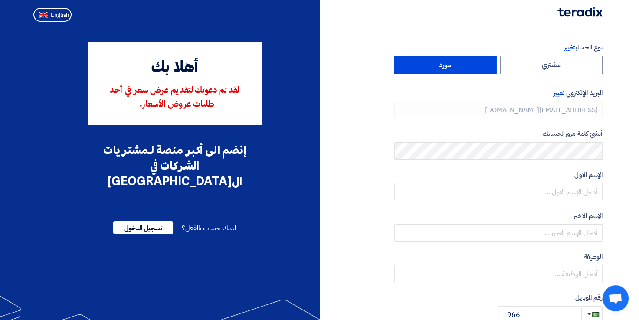
type input "+966 559999736"
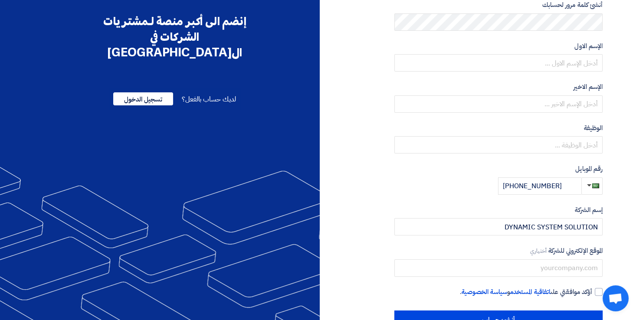
scroll to position [155, 0]
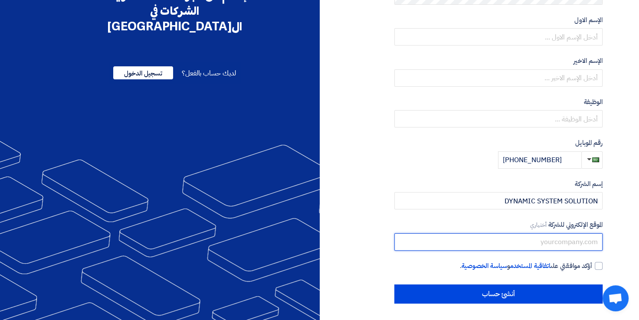
click at [502, 242] on input "text" at bounding box center [498, 241] width 208 height 17
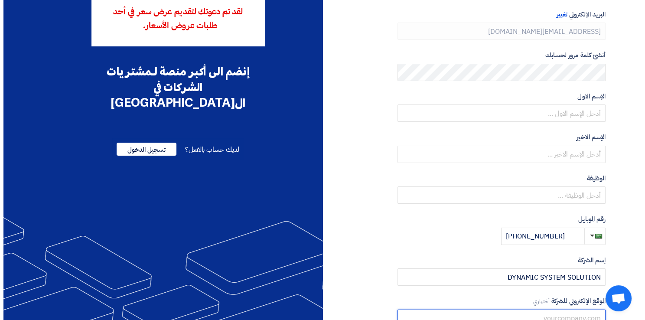
scroll to position [0, 0]
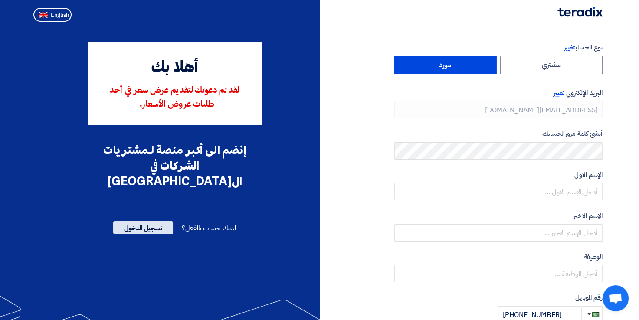
click at [139, 221] on span "تسجيل الدخول" at bounding box center [143, 227] width 60 height 13
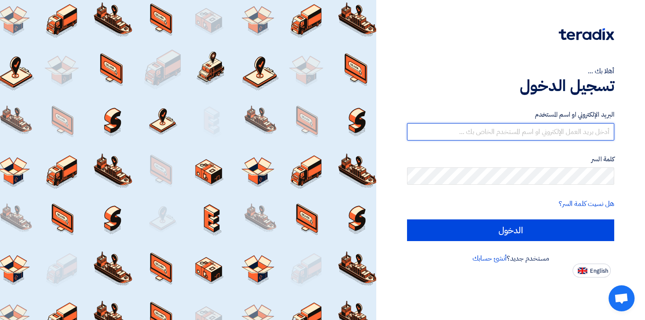
click at [552, 128] on input "text" at bounding box center [510, 131] width 207 height 17
paste input "Dss@05082025@ssd"
type input "Dss@05082025@ssd"
click at [542, 127] on input "Dss@05082025@ssd" at bounding box center [510, 131] width 207 height 17
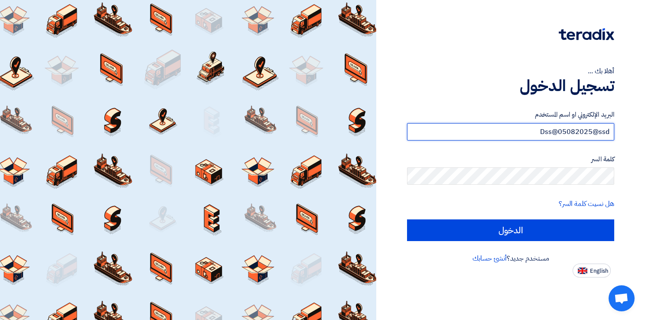
click at [542, 127] on input "Dss@05082025@ssd" at bounding box center [510, 131] width 207 height 17
click at [503, 131] on input "text" at bounding box center [510, 131] width 207 height 17
paste input "info@dsc.sa"
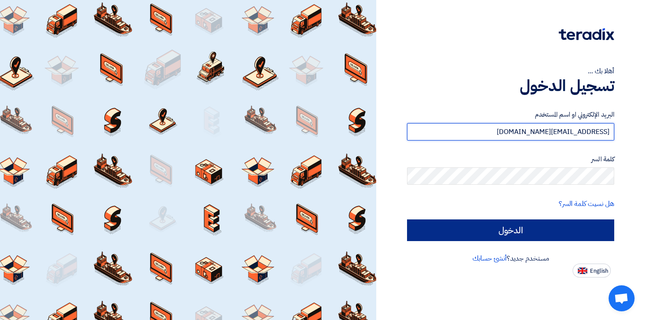
type input "info@dsc.sa"
click at [557, 232] on input "الدخول" at bounding box center [510, 230] width 207 height 22
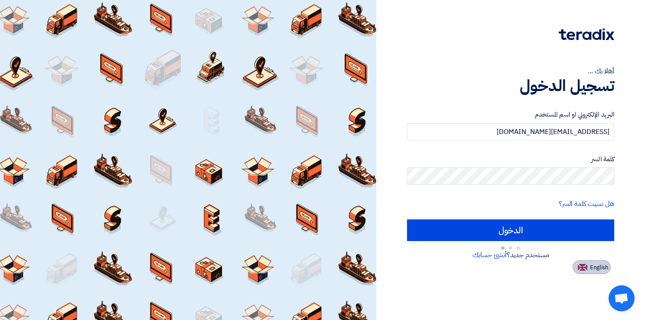
click at [593, 266] on span "English" at bounding box center [599, 268] width 18 height 6
type input "Sign in"
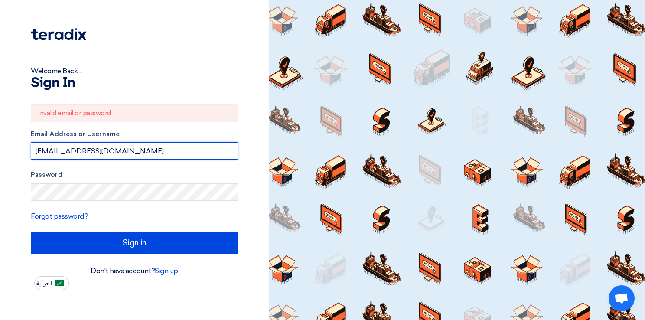
click at [95, 151] on input "info@dsc.sa" at bounding box center [134, 150] width 207 height 17
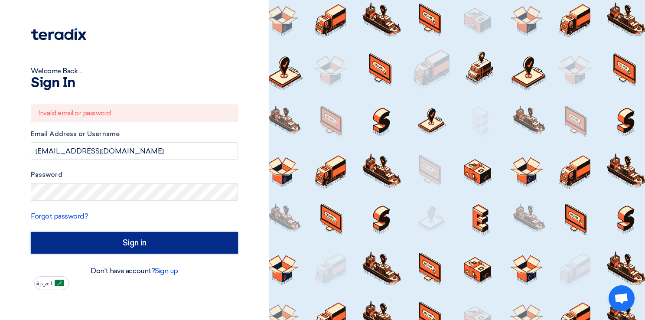
click at [137, 247] on input "Sign in" at bounding box center [134, 243] width 207 height 22
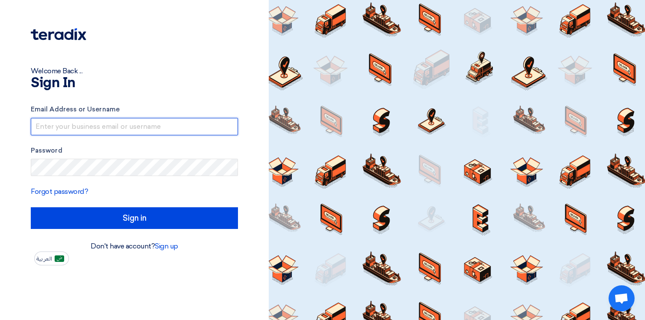
click at [116, 125] on input "text" at bounding box center [134, 126] width 207 height 17
type input "info@dsc.sa"
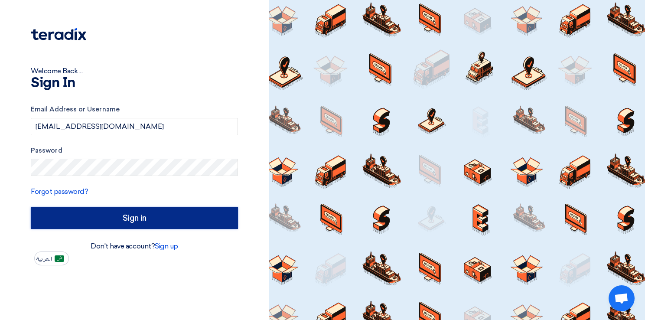
click at [134, 220] on input "Sign in" at bounding box center [134, 218] width 207 height 22
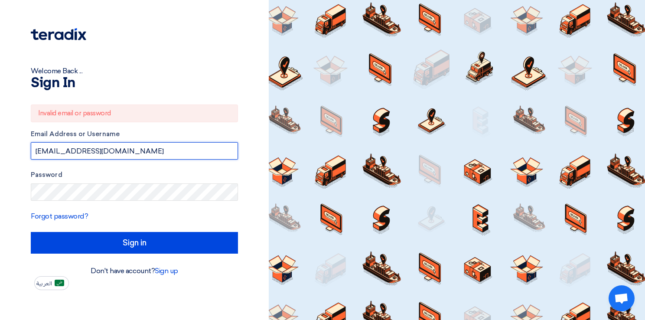
click at [103, 153] on input "info@dsc.sa" at bounding box center [134, 150] width 207 height 17
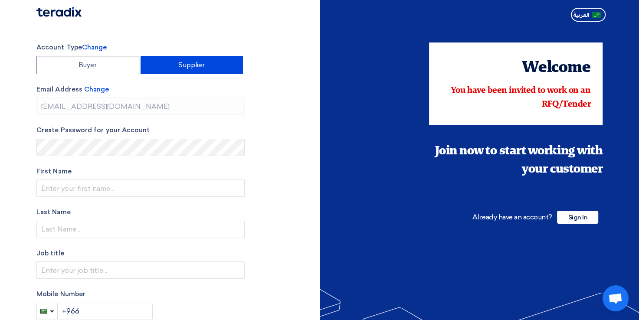
type input "[PHONE_NUMBER]"
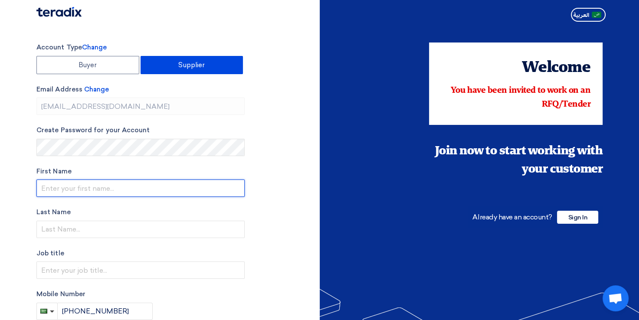
click at [104, 189] on input "text" at bounding box center [140, 188] width 208 height 17
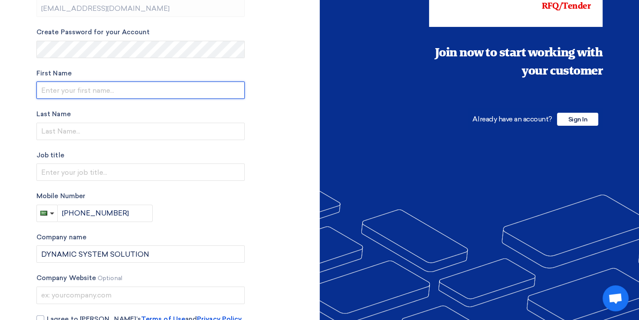
scroll to position [148, 0]
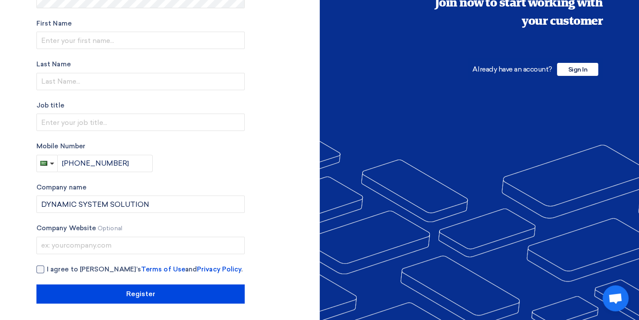
click at [38, 270] on div at bounding box center [40, 269] width 8 height 8
click at [47, 270] on input "I agree to [PERSON_NAME]’s Terms of Use and Privacy Policy ." at bounding box center [151, 273] width 208 height 17
checkbox input "true"
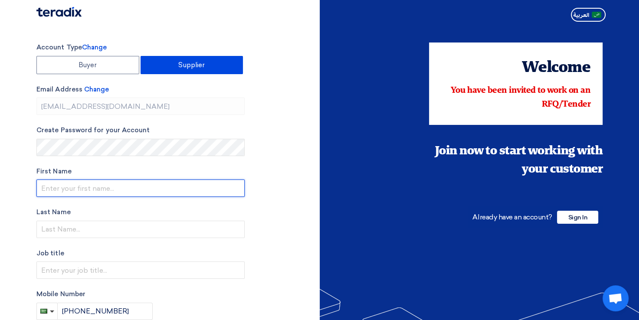
click at [122, 185] on input "text" at bounding box center [140, 188] width 208 height 17
type input "[PERSON_NAME]"
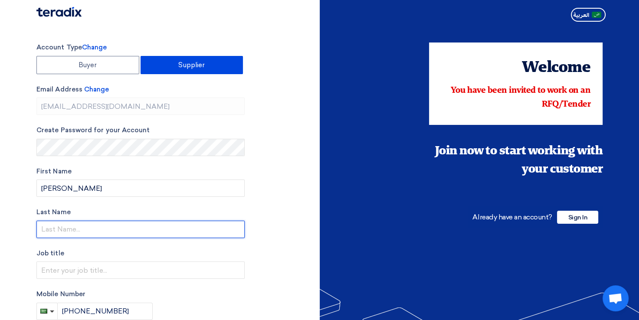
click at [101, 226] on input "text" at bounding box center [140, 229] width 208 height 17
type input "Aljowaid"
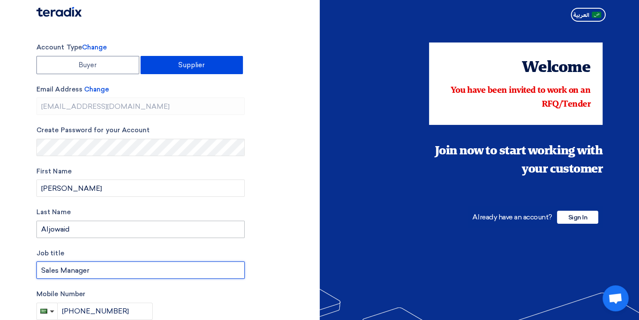
type input "Sales Manager"
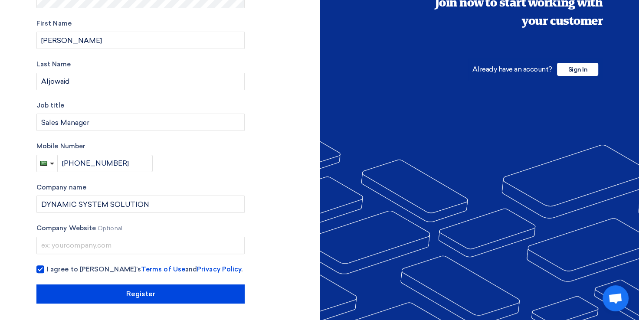
click at [132, 305] on section "Account Type Change Buyer Supplier Email Address Change [EMAIL_ADDRESS][DOMAIN_…" at bounding box center [319, 99] width 639 height 444
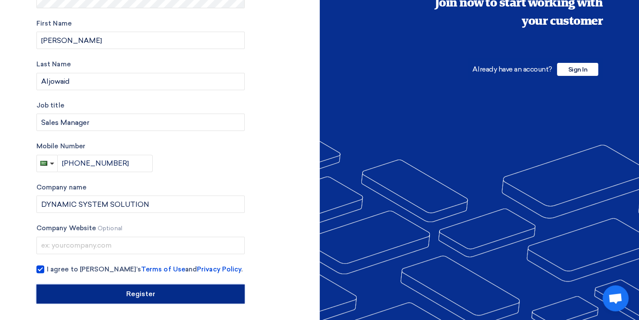
click at [133, 294] on input "Register" at bounding box center [140, 294] width 208 height 19
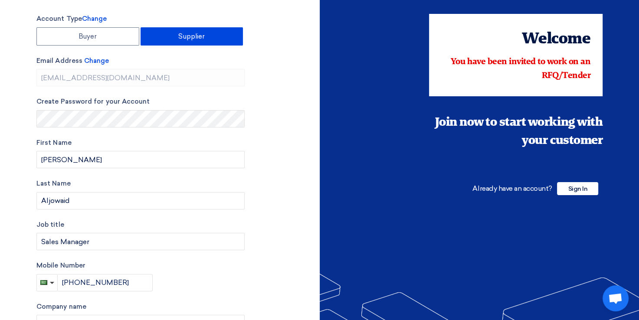
scroll to position [0, 0]
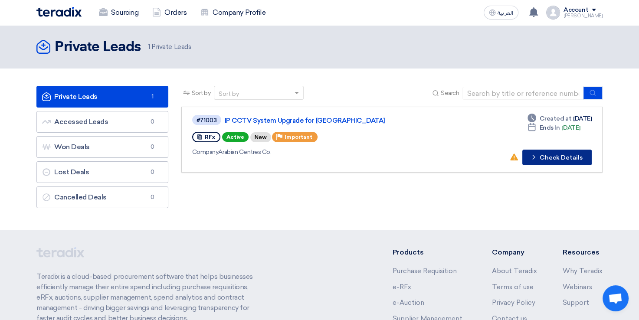
click at [538, 157] on icon "Check details" at bounding box center [534, 157] width 8 height 8
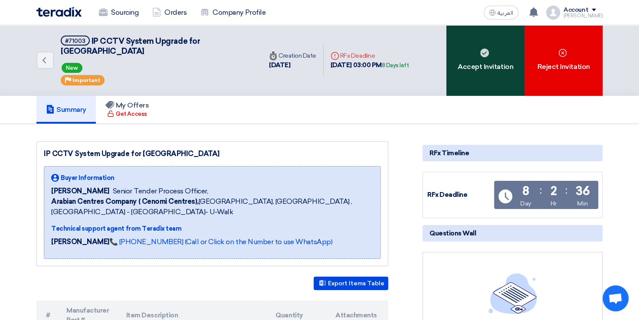
click at [487, 56] on div "Accept Invitation" at bounding box center [485, 60] width 78 height 71
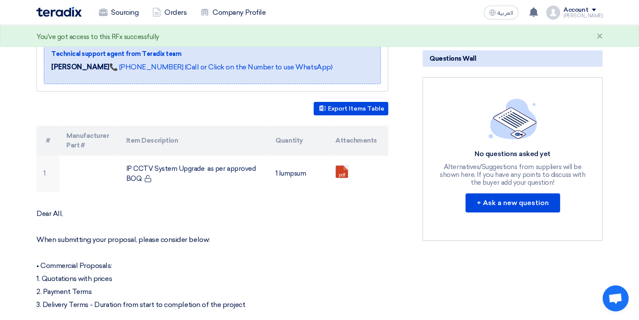
scroll to position [177, 0]
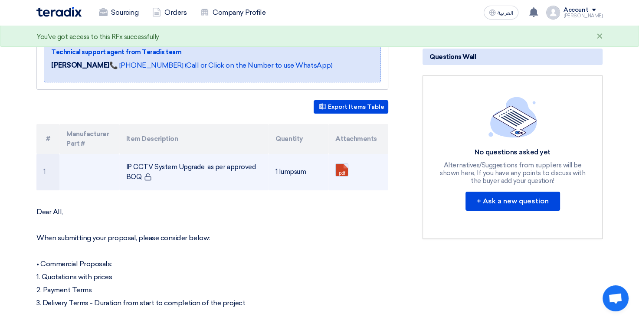
click at [340, 170] on link at bounding box center [370, 190] width 69 height 52
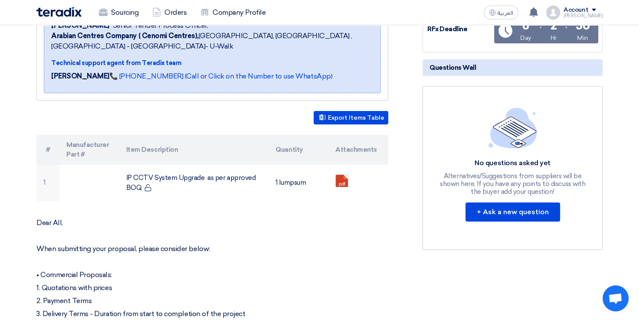
scroll to position [158, 0]
